Goal: Find specific page/section: Find specific page/section

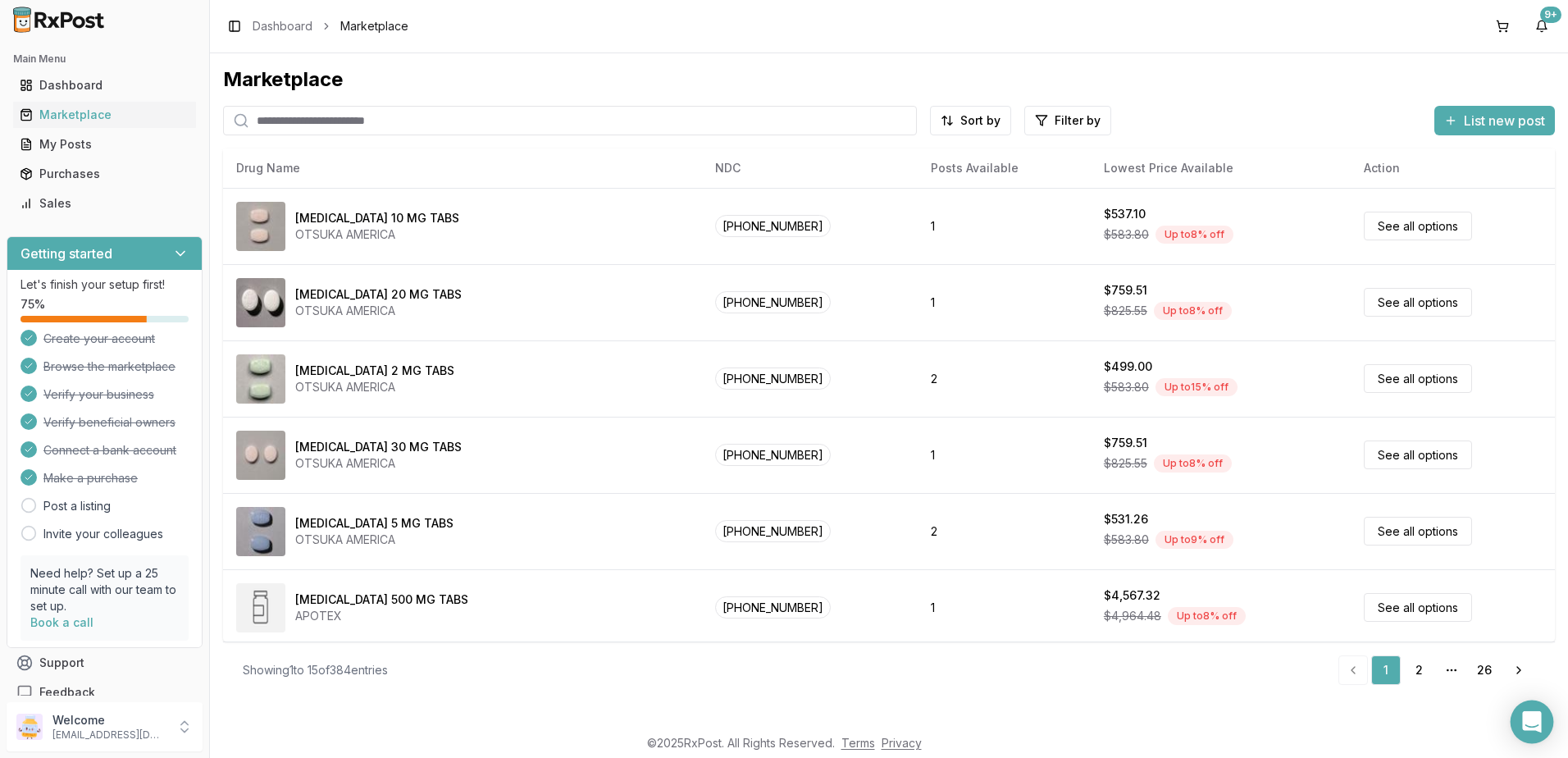
click at [1528, 722] on icon "Open Intercom Messenger" at bounding box center [1531, 722] width 19 height 21
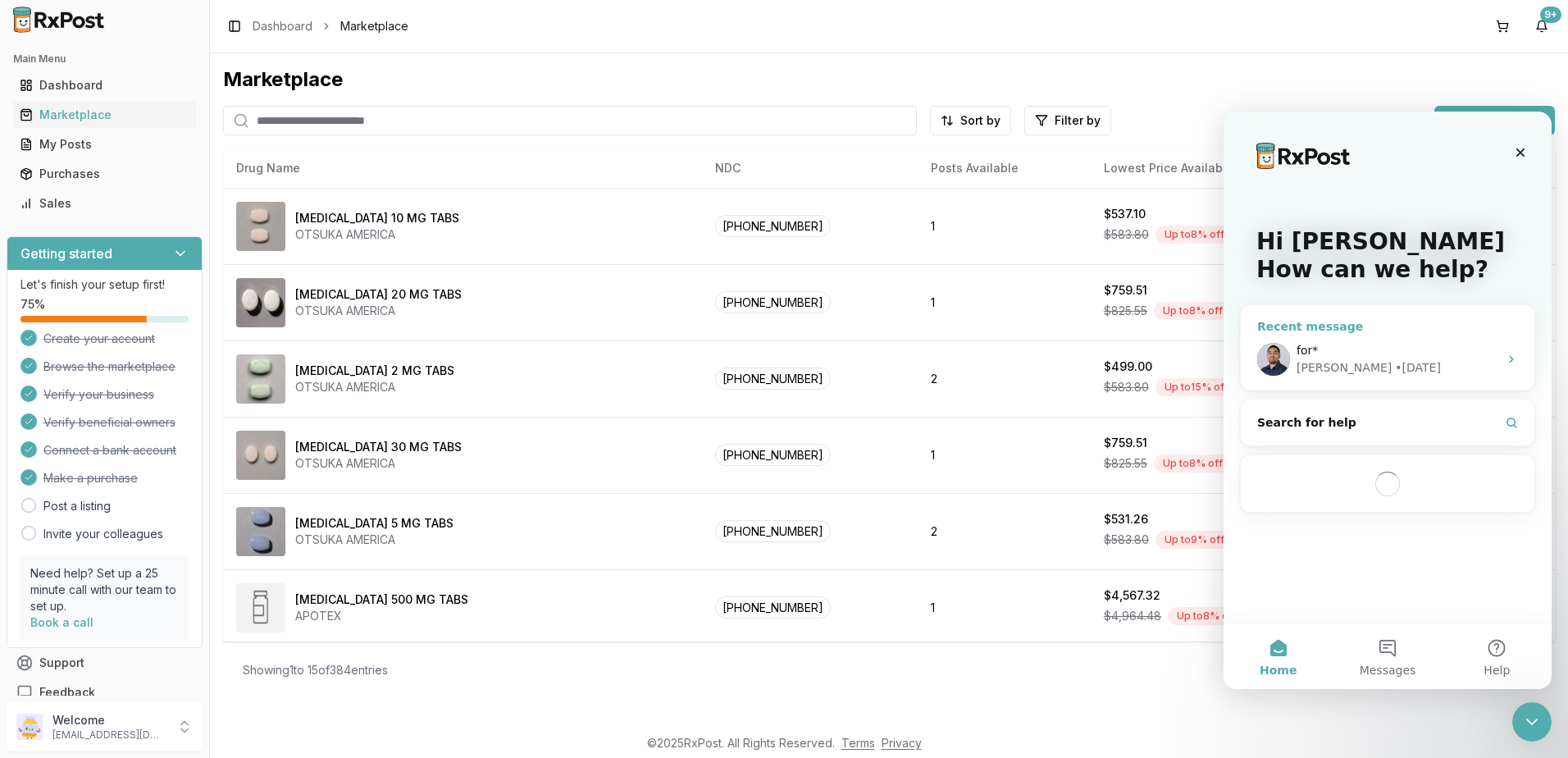
click at [1403, 346] on div "for*" at bounding box center [1397, 350] width 201 height 17
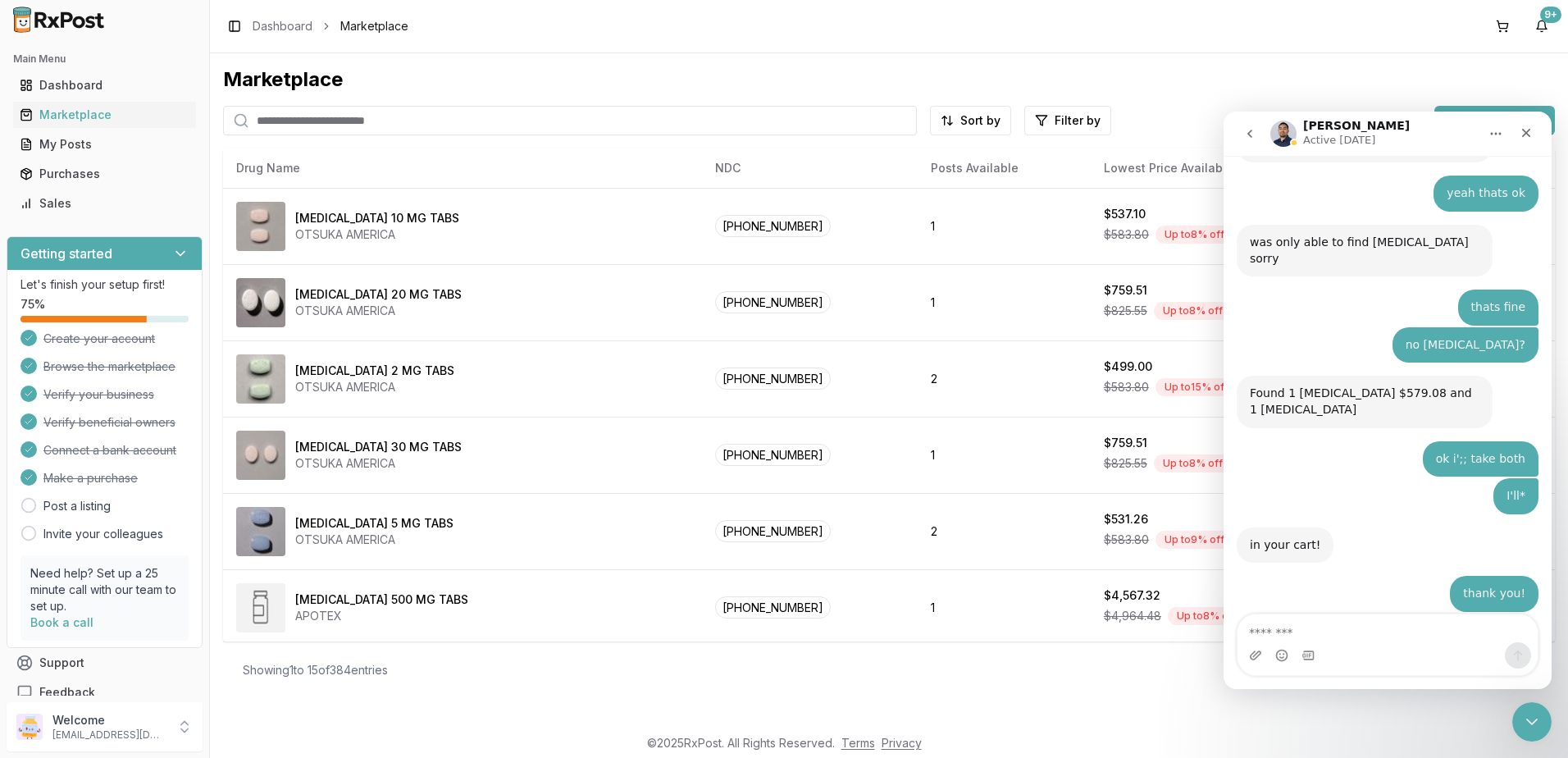
scroll to position [11033, 0]
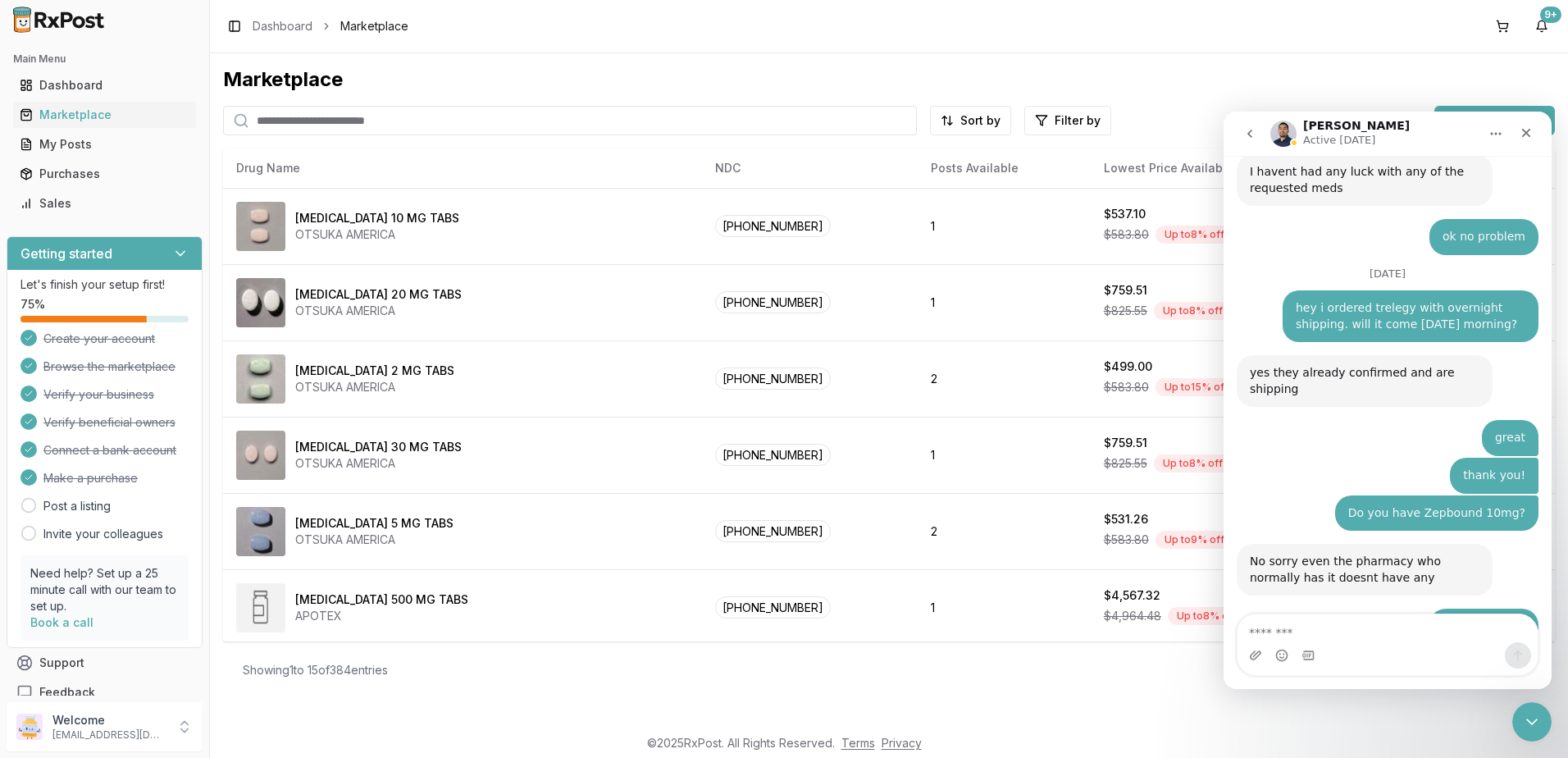
click at [391, 98] on div "Marketplace Sort by Filter by List new post Card Table NDC: [PHONE_NUMBER] [MED…" at bounding box center [889, 382] width 1332 height 632
click at [413, 109] on input "search" at bounding box center [569, 120] width 694 height 30
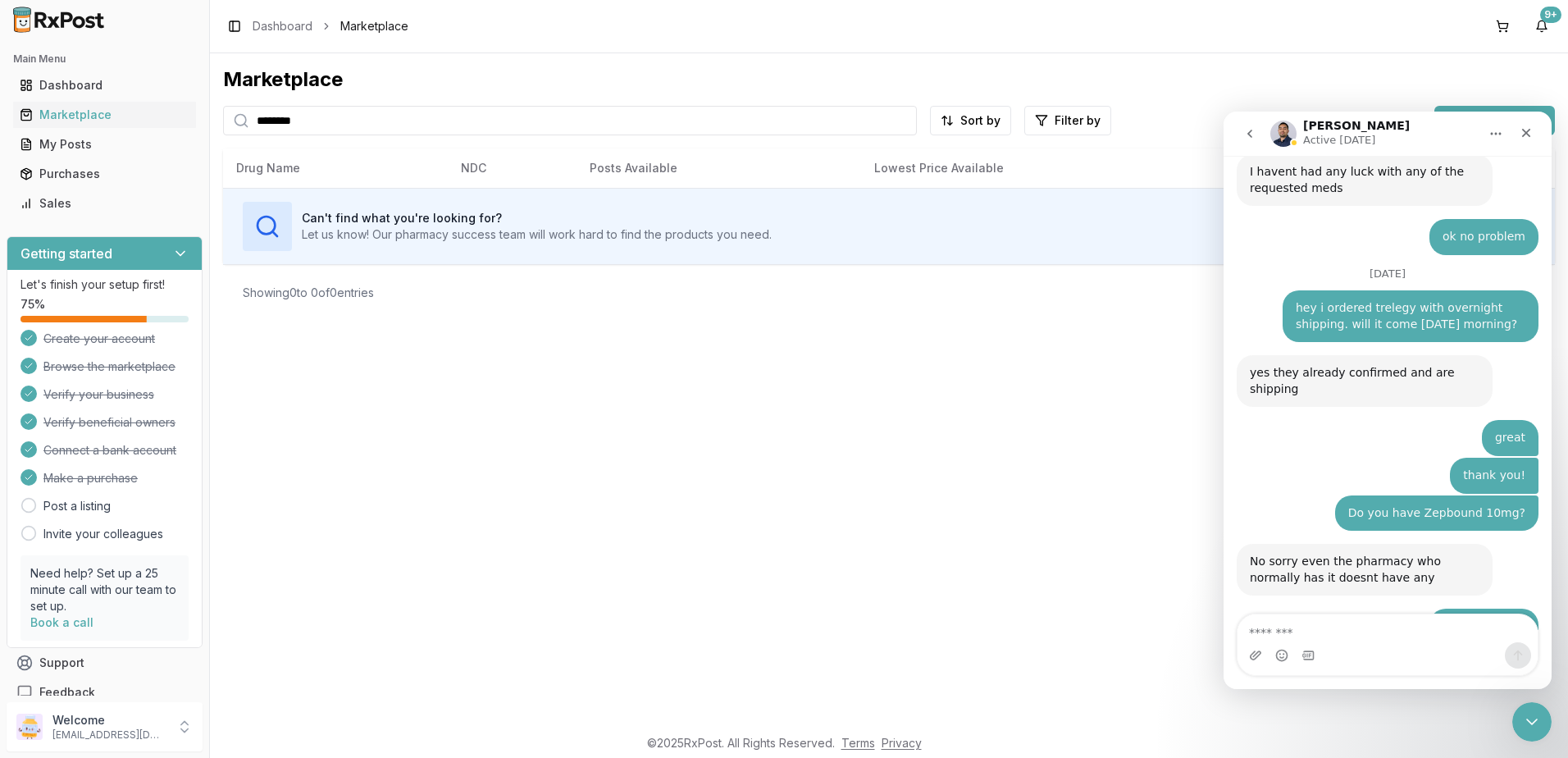
type input "********"
click at [1383, 629] on textarea "Message…" at bounding box center [1387, 627] width 300 height 28
